Goal: Use online tool/utility

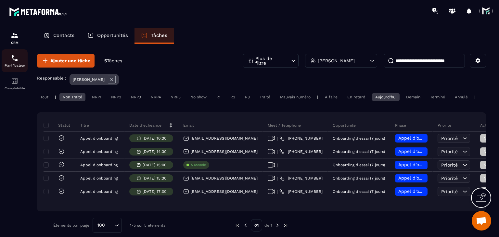
click at [17, 62] on img at bounding box center [15, 58] width 8 height 8
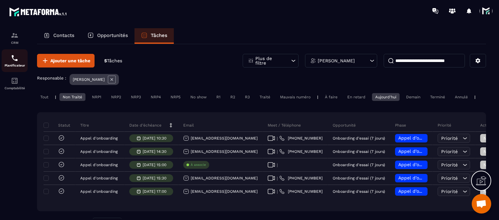
click at [6, 65] on p "Planificateur" at bounding box center [15, 66] width 26 height 4
click at [21, 42] on p "CRM" at bounding box center [15, 43] width 26 height 4
click at [14, 63] on div "Planificateur" at bounding box center [15, 60] width 26 height 13
